Goal: Task Accomplishment & Management: Complete application form

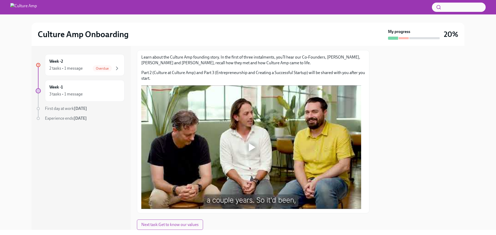
scroll to position [42, 0]
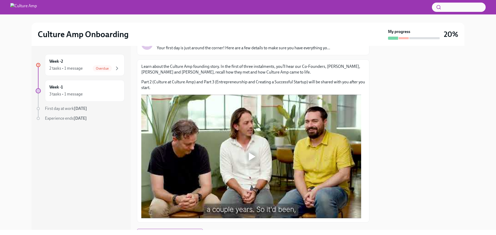
click at [253, 153] on div at bounding box center [252, 157] width 7 height 8
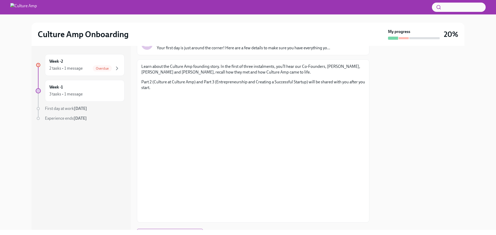
scroll to position [68, 0]
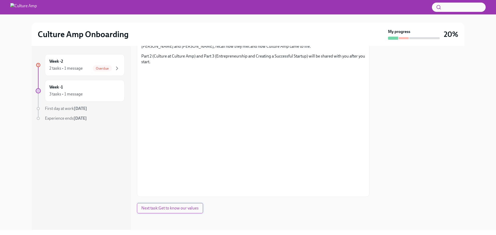
click at [158, 209] on span "Next task : Get to know our values" at bounding box center [169, 208] width 57 height 5
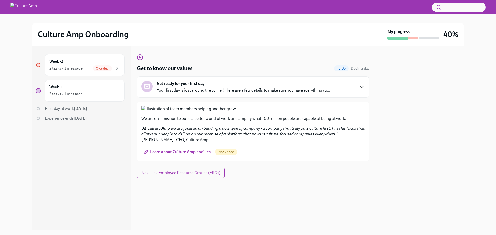
click at [359, 86] on icon "button" at bounding box center [362, 87] width 6 height 6
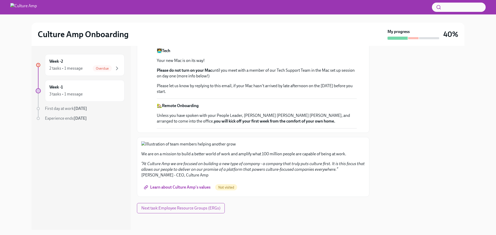
scroll to position [461, 0]
click at [204, 208] on span "Next task : Employee Resource Groups (ERGs)" at bounding box center [180, 208] width 79 height 5
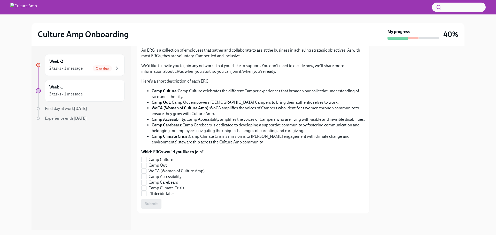
scroll to position [365, 0]
click at [144, 193] on input "I'll decide later" at bounding box center [144, 194] width 5 height 5
checkbox input "true"
click at [150, 201] on button "Submit" at bounding box center [151, 204] width 20 height 10
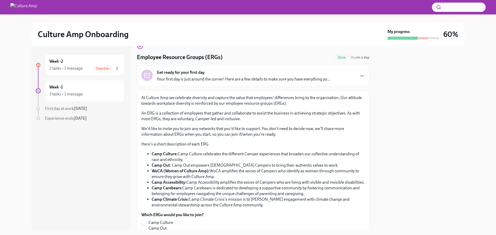
scroll to position [0, 0]
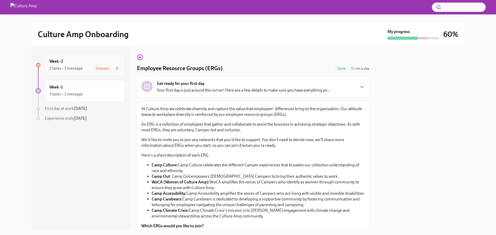
click at [82, 64] on div "Week -2 2 tasks • 1 message Overdue" at bounding box center [84, 65] width 71 height 13
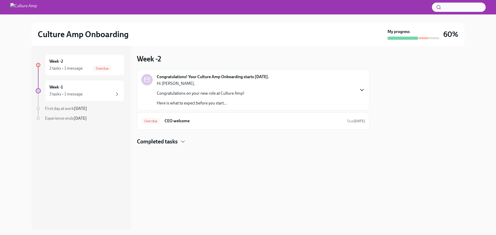
click at [362, 88] on icon "button" at bounding box center [362, 90] width 6 height 6
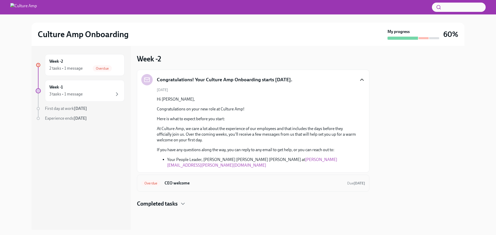
click at [190, 181] on h6 "CEO welcome" at bounding box center [254, 184] width 178 height 6
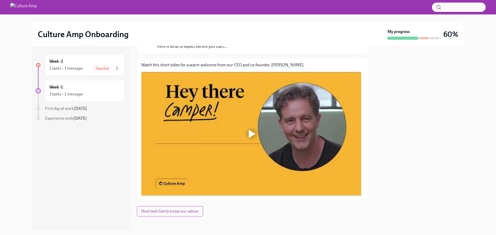
scroll to position [67, 0]
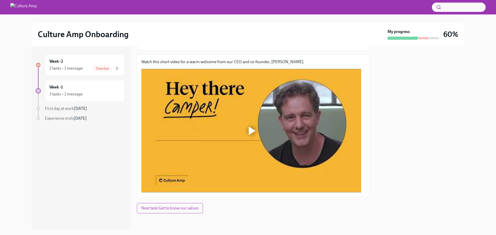
click at [256, 130] on div at bounding box center [251, 131] width 17 height 17
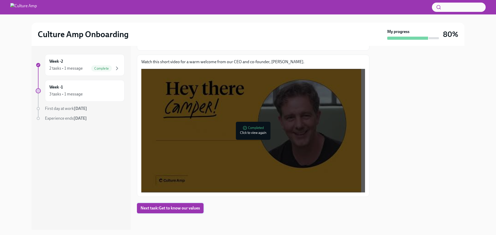
click at [164, 210] on span "Next task : Get to know our values" at bounding box center [169, 208] width 59 height 5
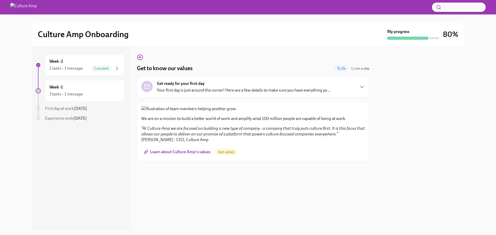
scroll to position [159, 0]
click at [190, 155] on span "Learn about Culture Amp's values" at bounding box center [178, 152] width 66 height 5
